Goal: Information Seeking & Learning: Learn about a topic

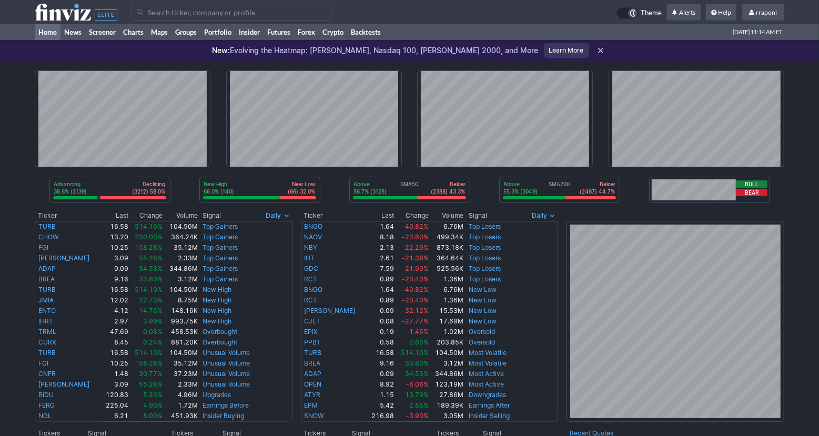
click at [224, 43] on div "New: Evolving the Heatmap: [PERSON_NAME], Nasdaq 100, [PERSON_NAME] 2000, and M…" at bounding box center [409, 50] width 819 height 21
click at [226, 34] on link "Portfolio" at bounding box center [218, 32] width 35 height 16
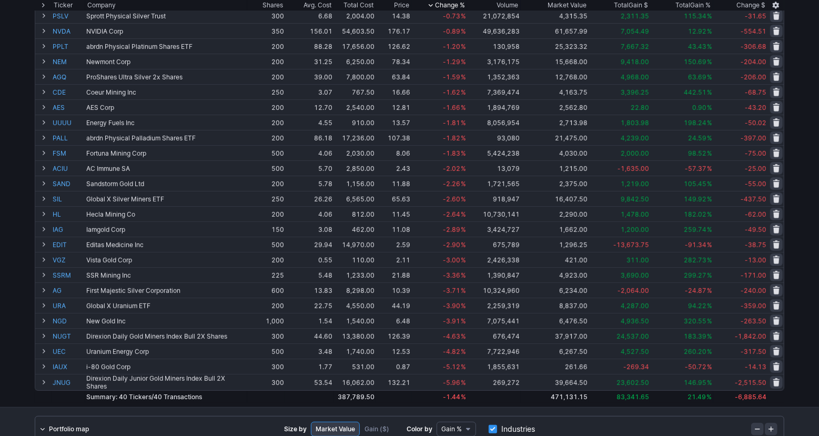
scroll to position [337, 0]
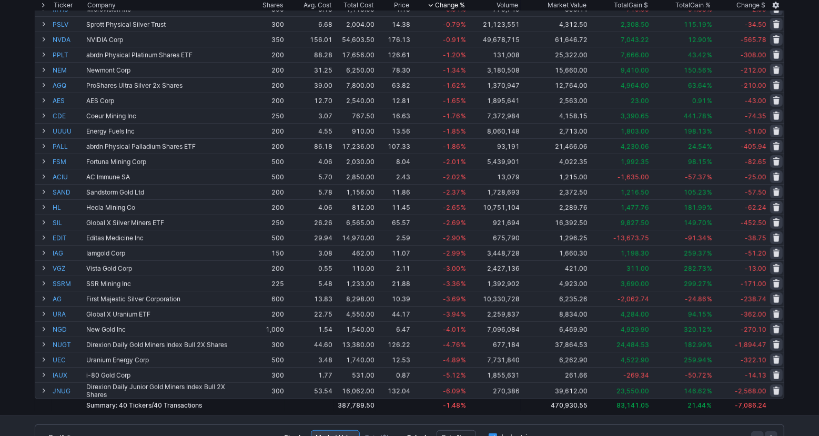
click at [806, 262] on div "Add Tickers View Tickers Trades Ticker Company Shares Avg. Cost Total Cost Pric…" at bounding box center [409, 82] width 819 height 667
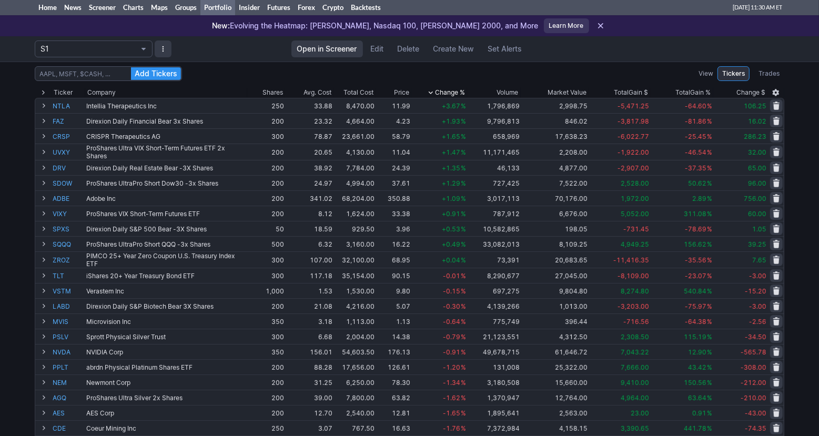
scroll to position [27, 0]
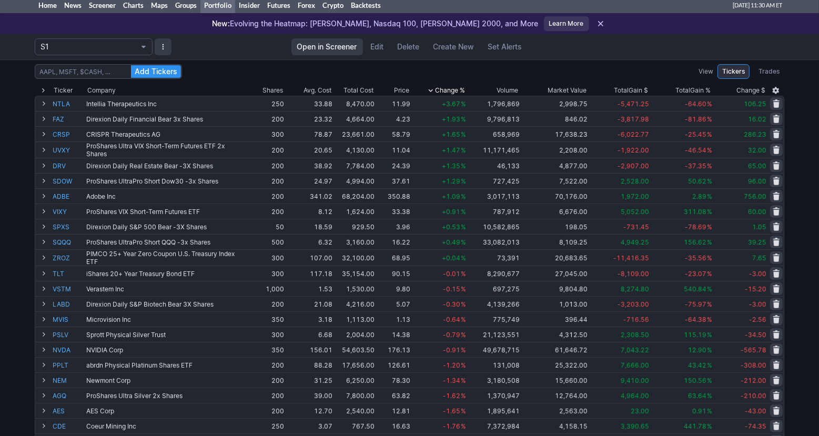
click at [811, 137] on div "Add Tickers View Tickers Trades Ticker Company Shares Avg. Cost Total Cost Pric…" at bounding box center [409, 392] width 819 height 667
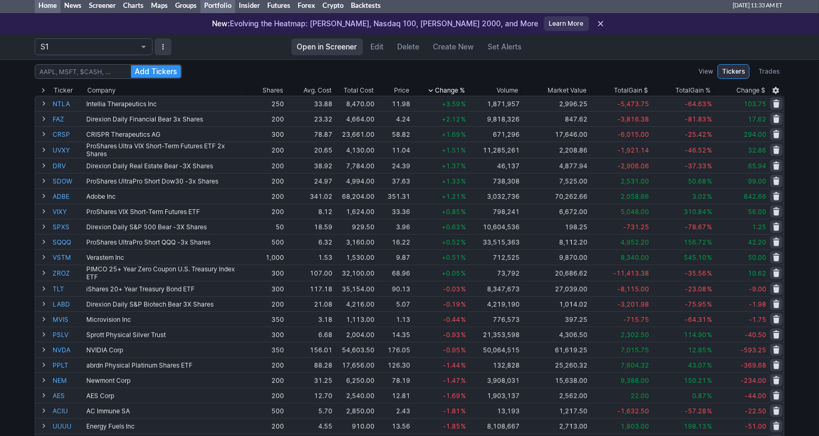
click at [49, 7] on link "Home" at bounding box center [48, 5] width 26 height 16
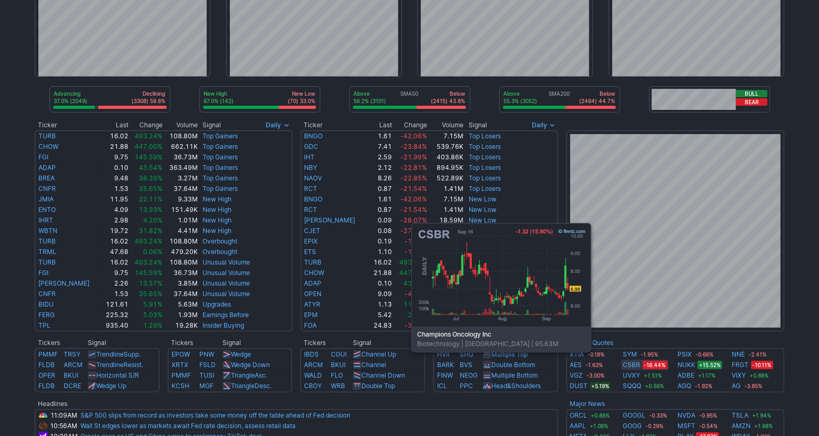
scroll to position [104, 0]
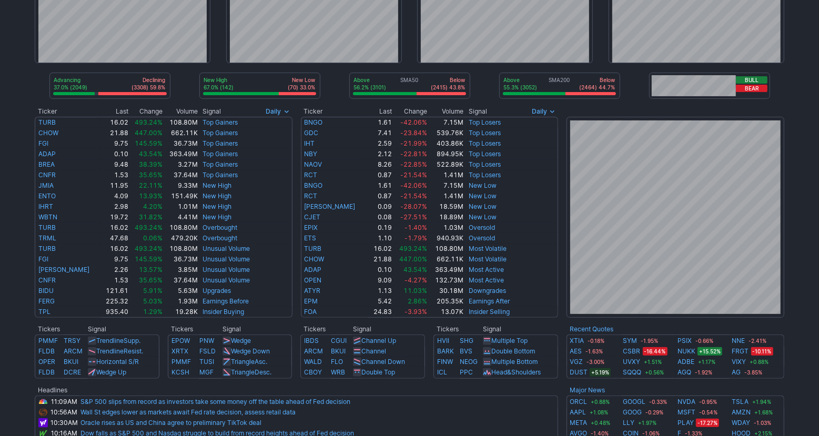
click at [803, 322] on div "Advancing 37.0% (2049) Declining (3308) 59.8% New High 67.0% (142) New Low (70)…" at bounding box center [409, 343] width 819 height 772
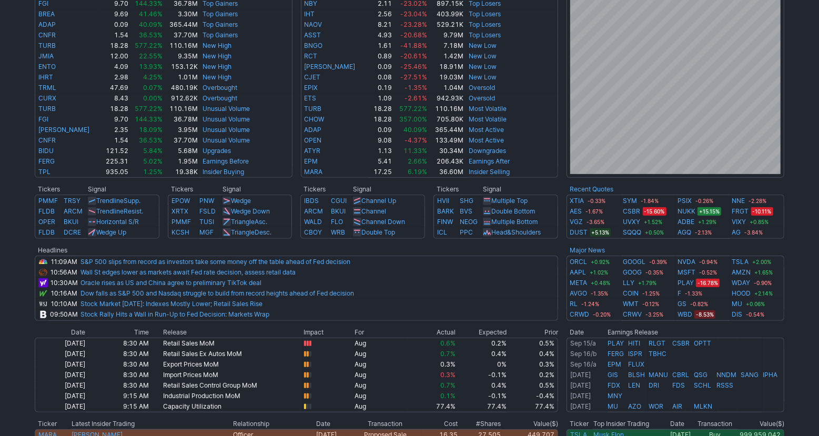
scroll to position [0, 0]
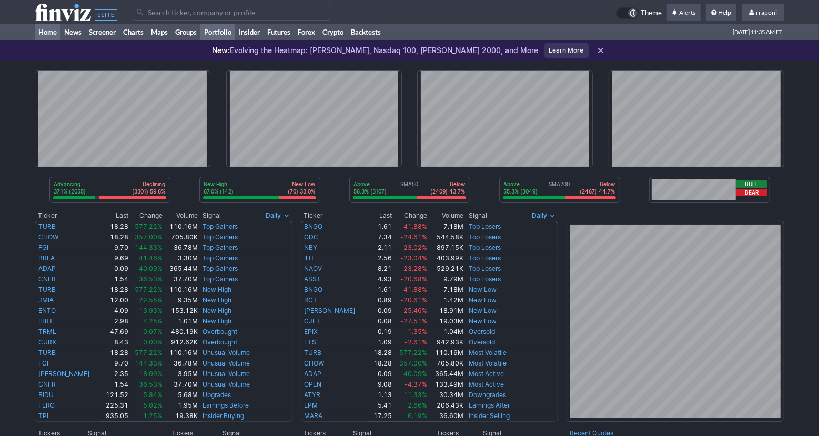
click at [234, 36] on link "Portfolio" at bounding box center [218, 32] width 35 height 16
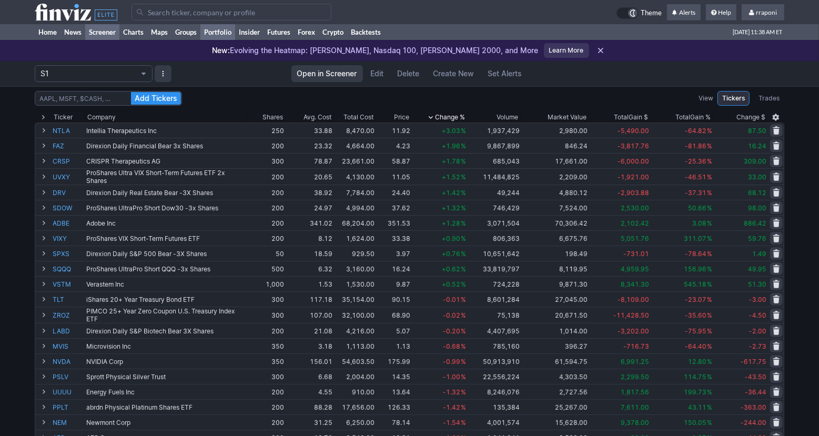
click at [96, 36] on link "Screener" at bounding box center [102, 32] width 34 height 16
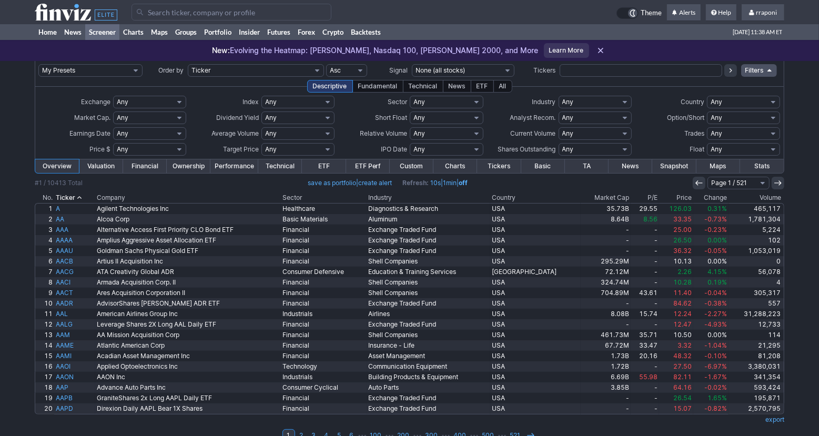
click at [452, 103] on select "Any Basic Materials Communication Services Consumer Cyclical Consumer Defensive…" at bounding box center [446, 102] width 73 height 13
select select "healthcare"
click at [410, 96] on select "Any Basic Materials Communication Services Consumer Cyclical Consumer Defensive…" at bounding box center [446, 102] width 73 height 13
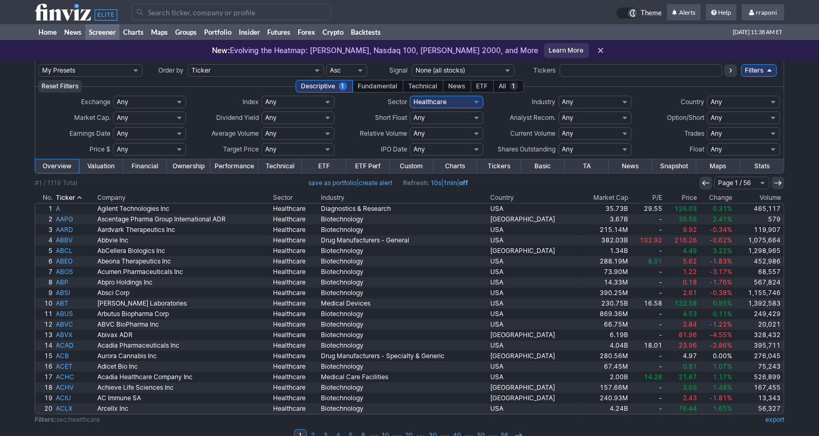
click at [773, 199] on th "Volume" at bounding box center [759, 198] width 51 height 11
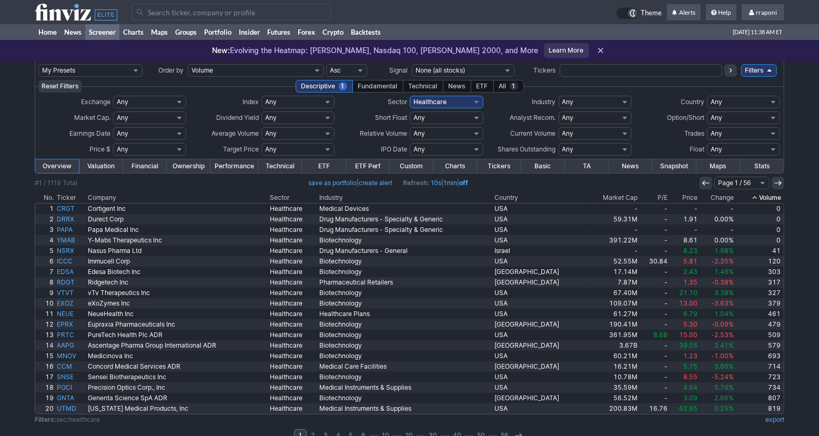
click at [776, 198] on th "Volume" at bounding box center [760, 198] width 49 height 11
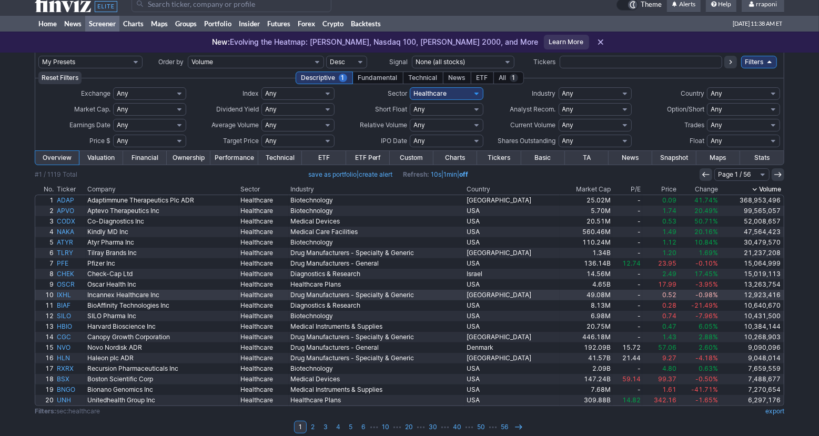
scroll to position [17, 0]
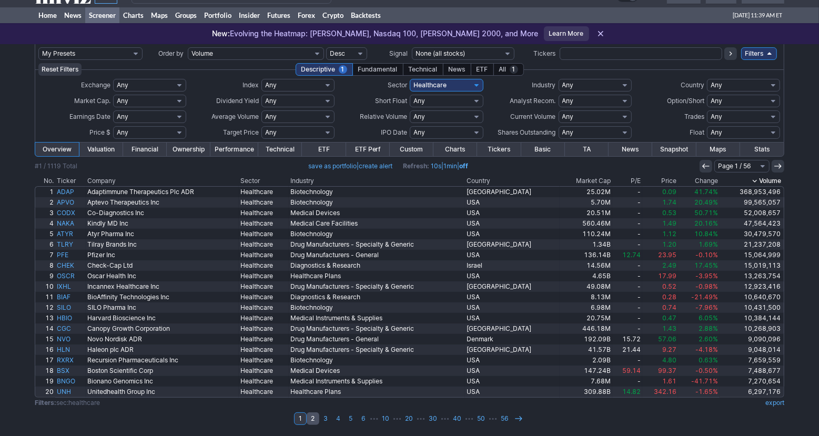
click at [313, 422] on link "2" at bounding box center [313, 419] width 13 height 13
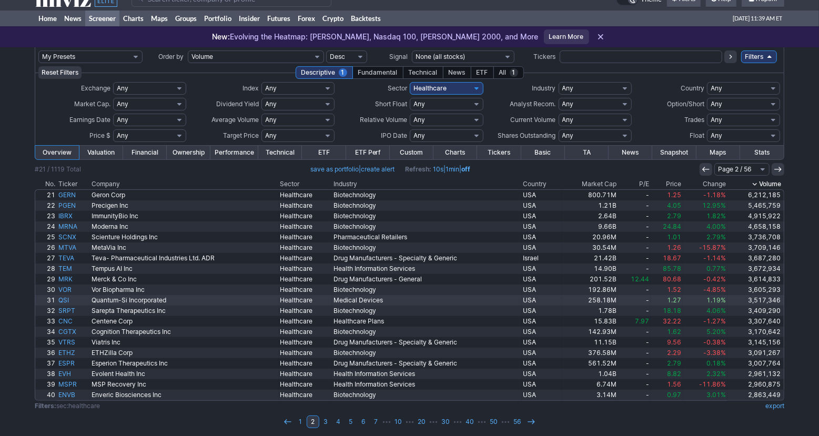
scroll to position [17, 0]
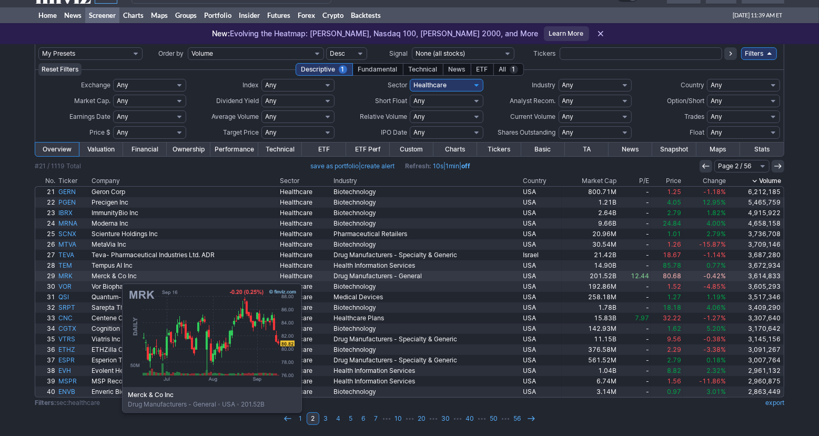
click at [69, 278] on link "MRK" at bounding box center [73, 276] width 33 height 11
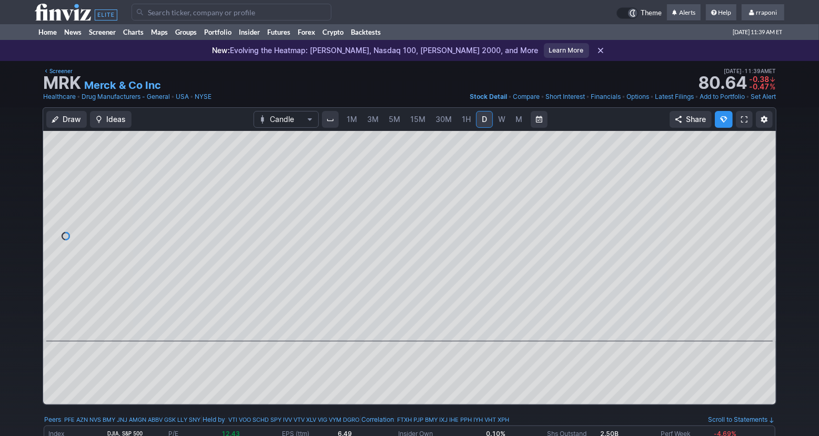
click at [503, 126] on link "W" at bounding box center [502, 119] width 17 height 17
click at [508, 125] on link "W" at bounding box center [502, 119] width 17 height 17
click at [512, 124] on link "M" at bounding box center [519, 119] width 17 height 17
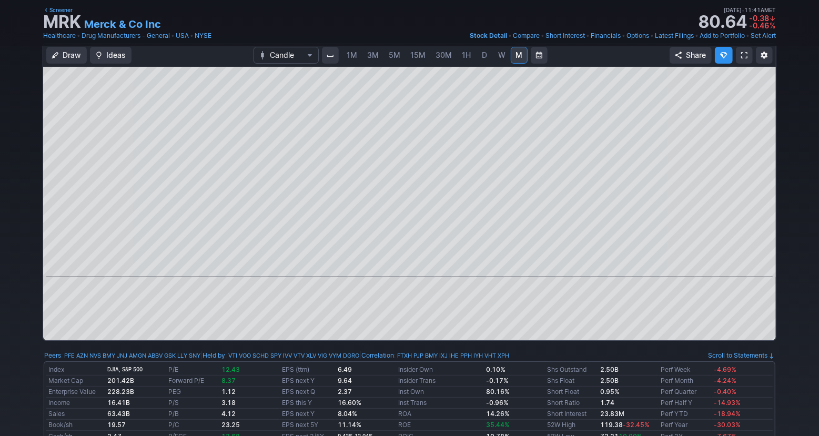
scroll to position [7, 0]
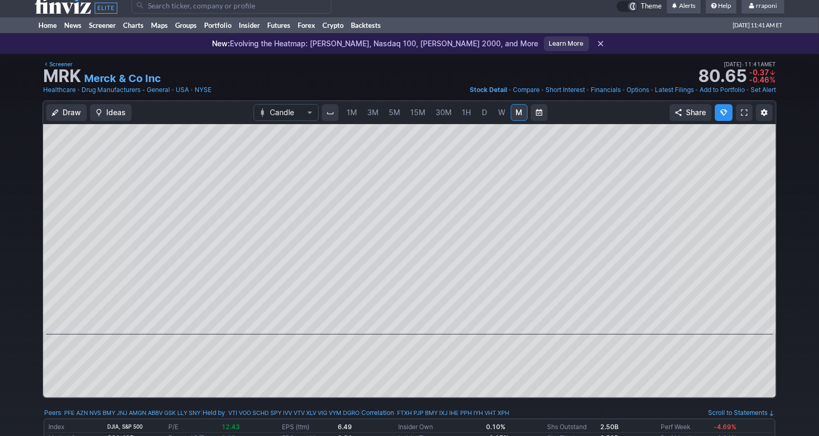
click at [413, 113] on span "15M" at bounding box center [418, 112] width 15 height 9
click at [445, 121] on link "30M" at bounding box center [444, 112] width 26 height 17
click at [466, 118] on link "1H" at bounding box center [466, 112] width 18 height 17
click at [477, 118] on link "D" at bounding box center [484, 112] width 17 height 17
click at [518, 121] on div "1M 3M 5M 15M 30M 1H D W M" at bounding box center [435, 112] width 188 height 19
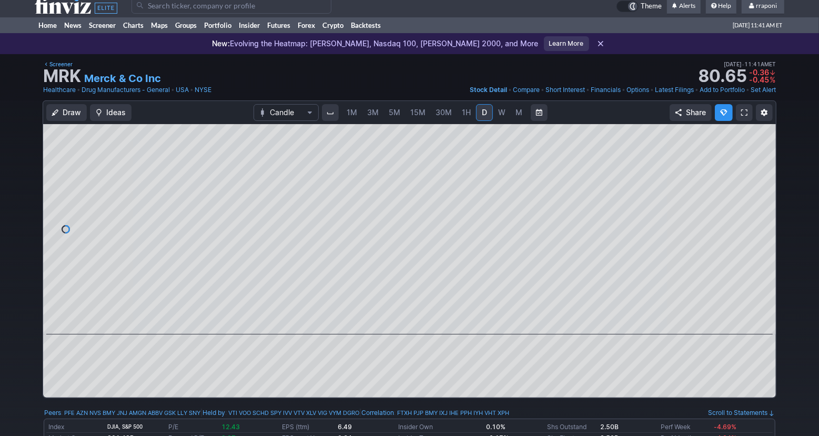
click at [518, 118] on link "M" at bounding box center [519, 112] width 17 height 17
click at [403, 322] on span at bounding box center [400, 320] width 14 height 8
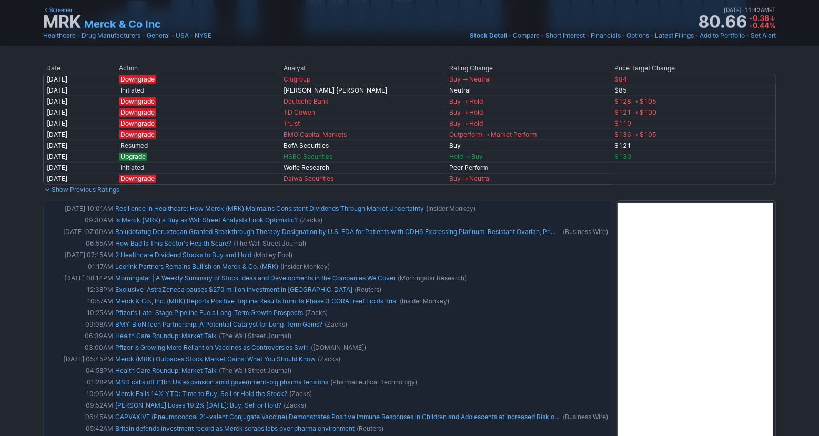
scroll to position [621, 0]
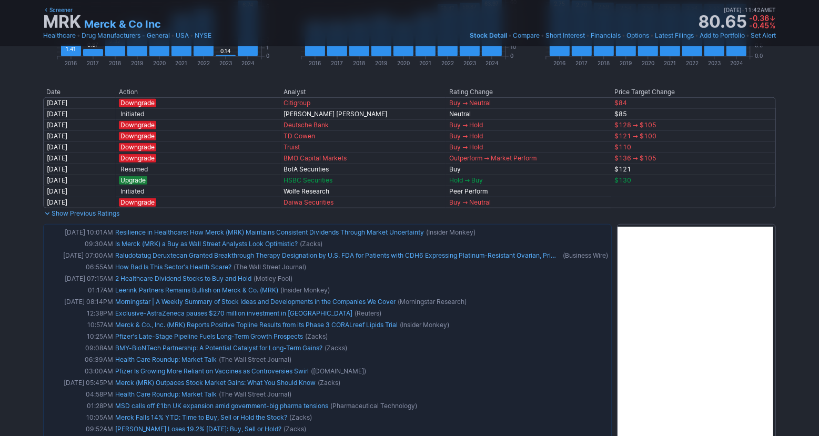
drag, startPoint x: 823, startPoint y: 57, endPoint x: 815, endPoint y: 120, distance: 63.1
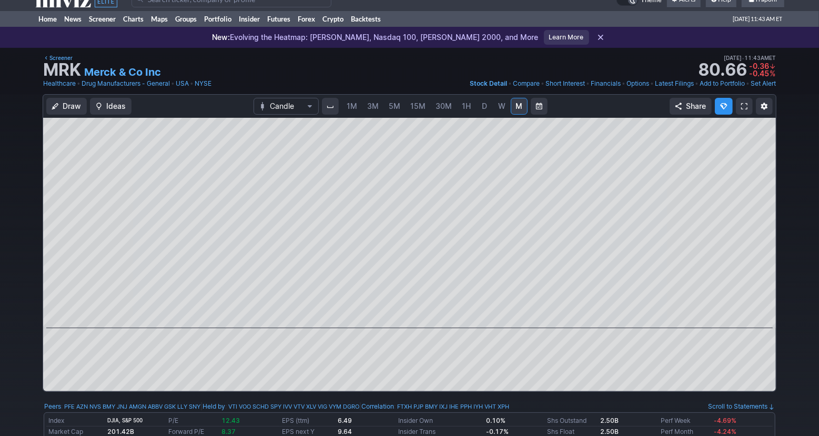
scroll to position [0, 0]
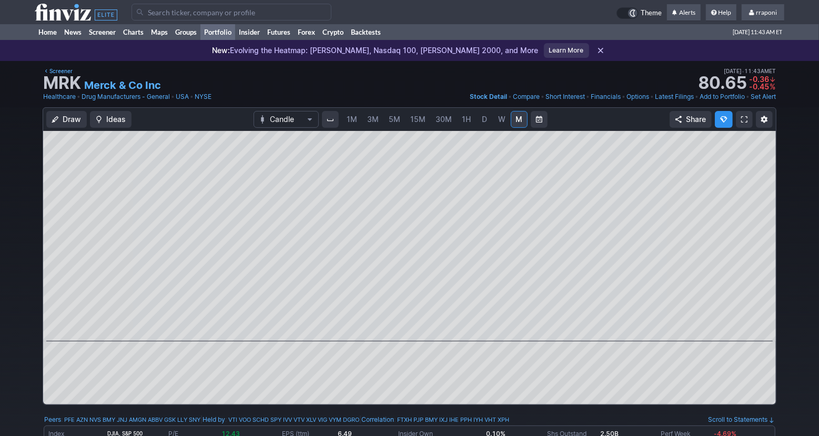
click at [234, 34] on link "Portfolio" at bounding box center [218, 32] width 35 height 16
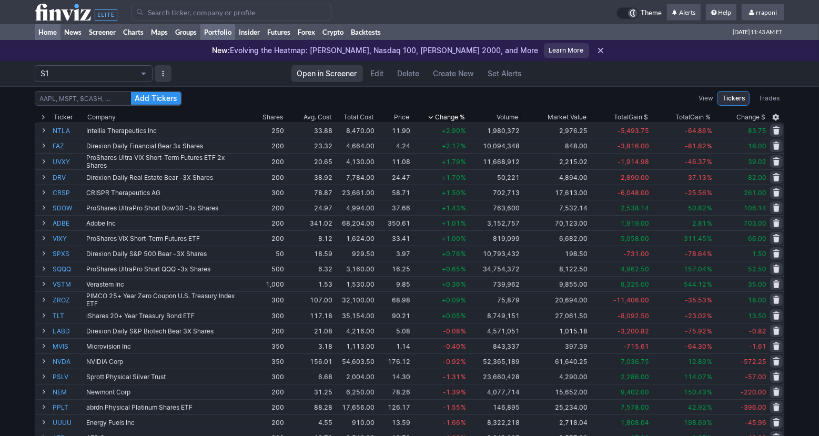
click at [46, 35] on link "Home" at bounding box center [48, 32] width 26 height 16
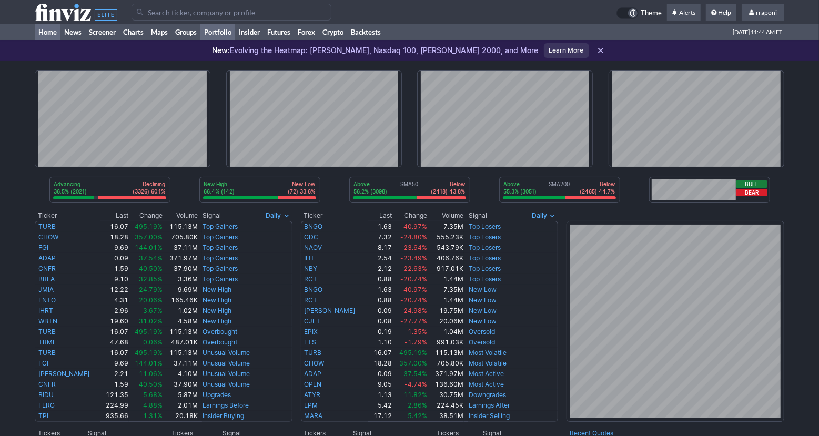
click at [229, 36] on link "Portfolio" at bounding box center [218, 32] width 35 height 16
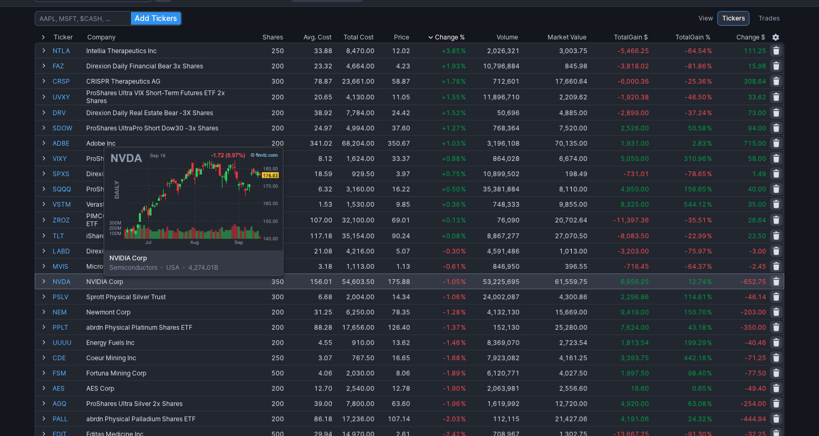
scroll to position [128, 0]
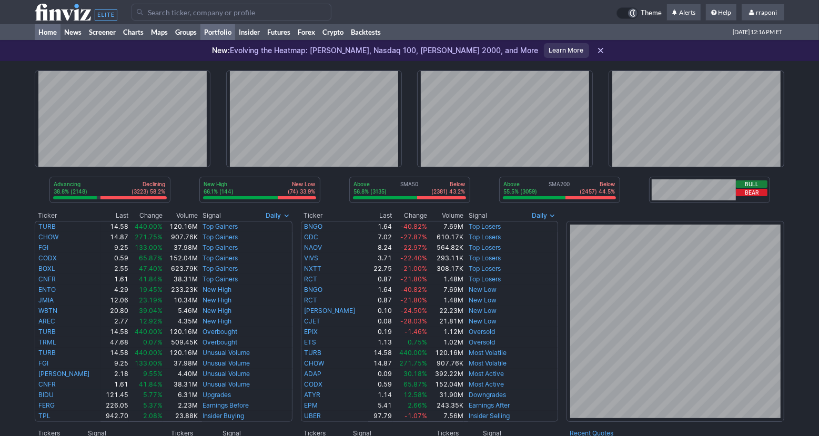
click at [232, 38] on link "Portfolio" at bounding box center [218, 32] width 35 height 16
click at [231, 36] on link "Portfolio" at bounding box center [218, 32] width 35 height 16
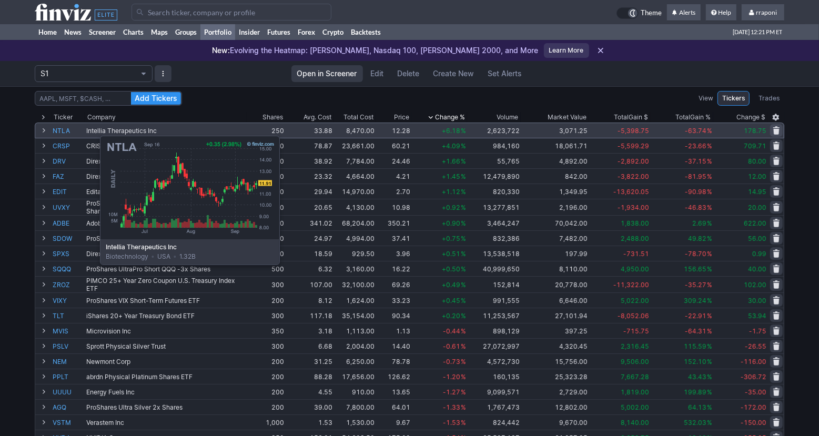
click at [74, 131] on link "NTLA" at bounding box center [69, 130] width 32 height 15
